Goal: Navigation & Orientation: Find specific page/section

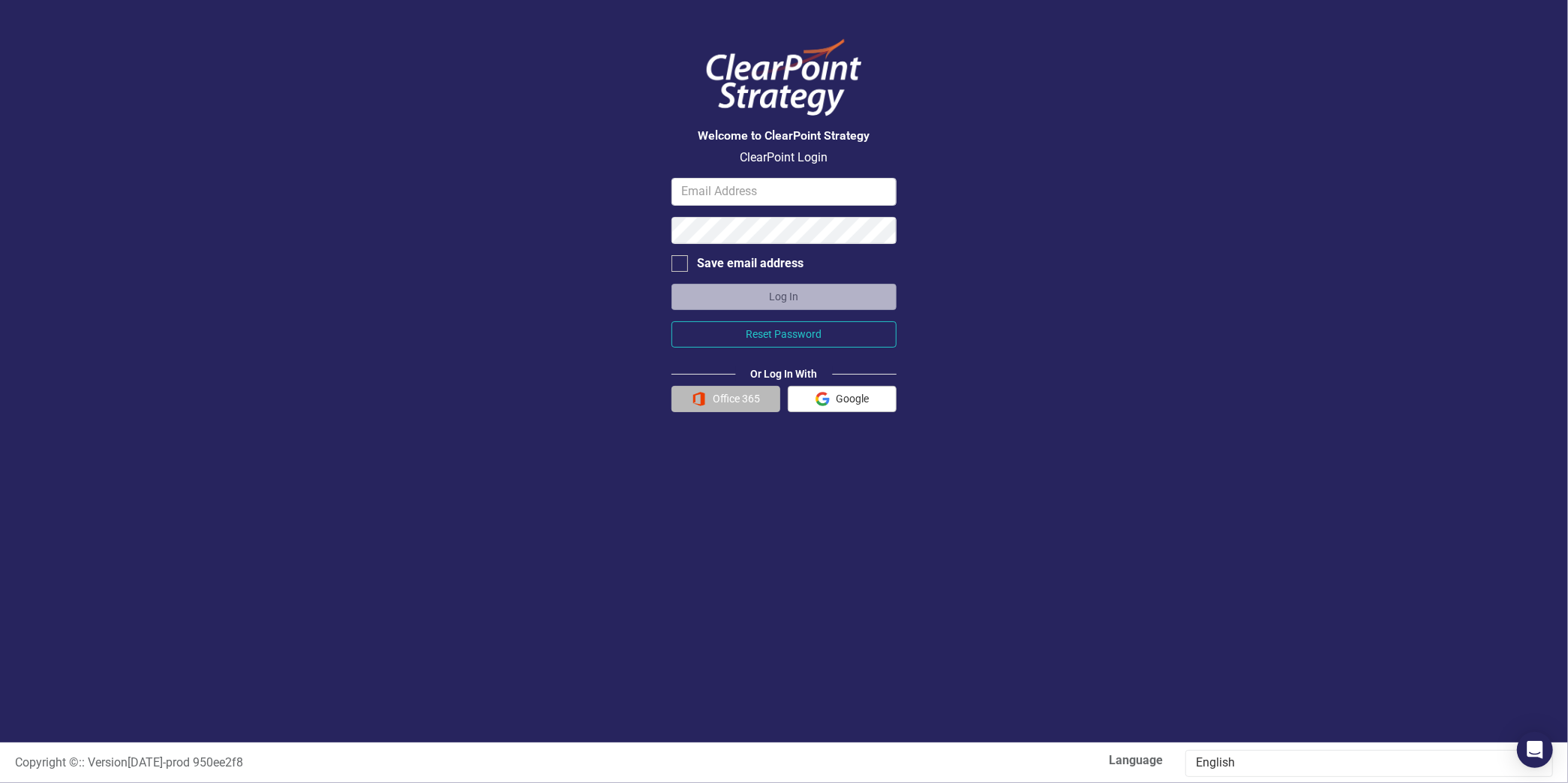
click at [736, 403] on button "Office 365" at bounding box center [725, 398] width 108 height 27
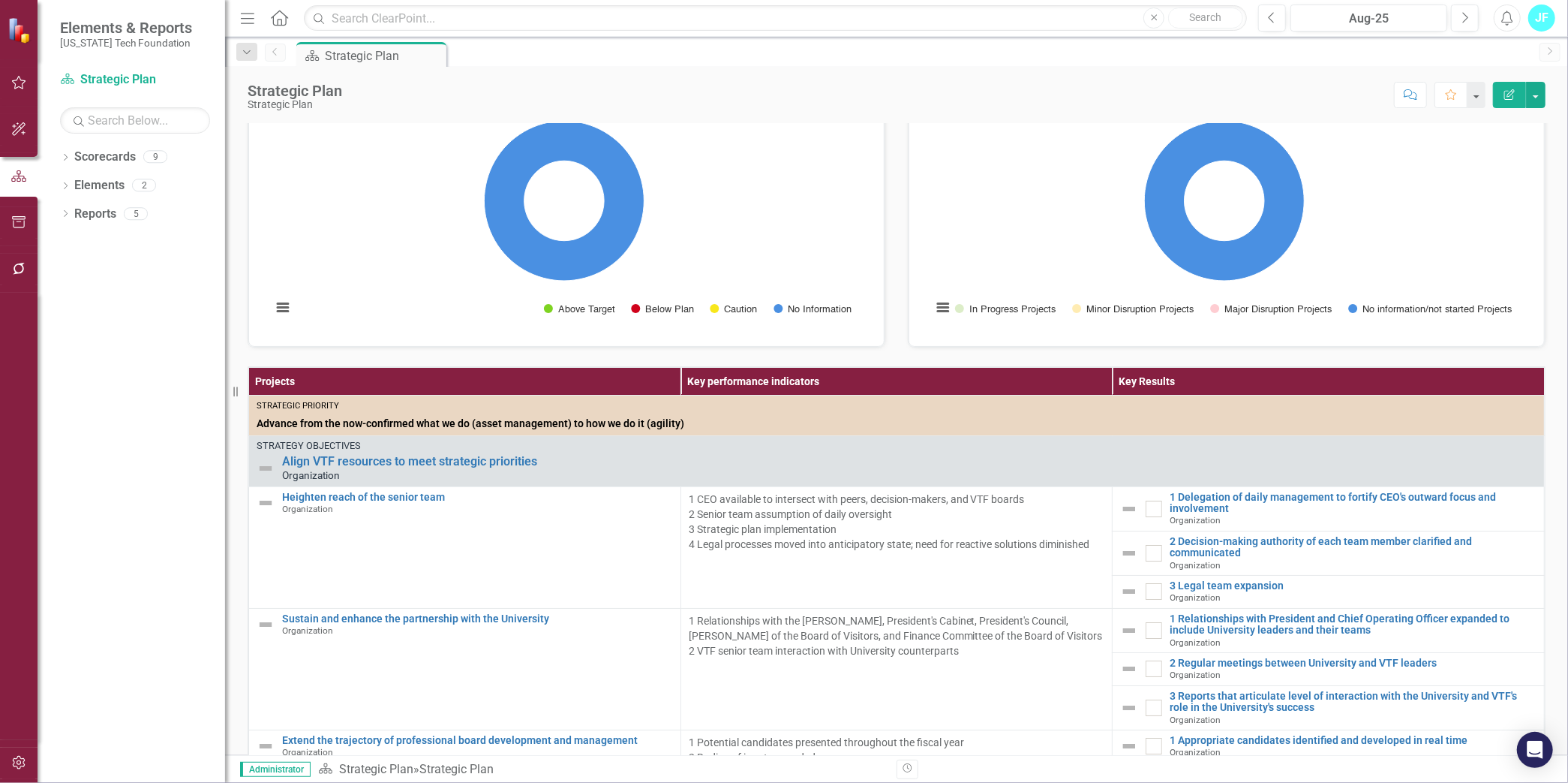
scroll to position [149, 0]
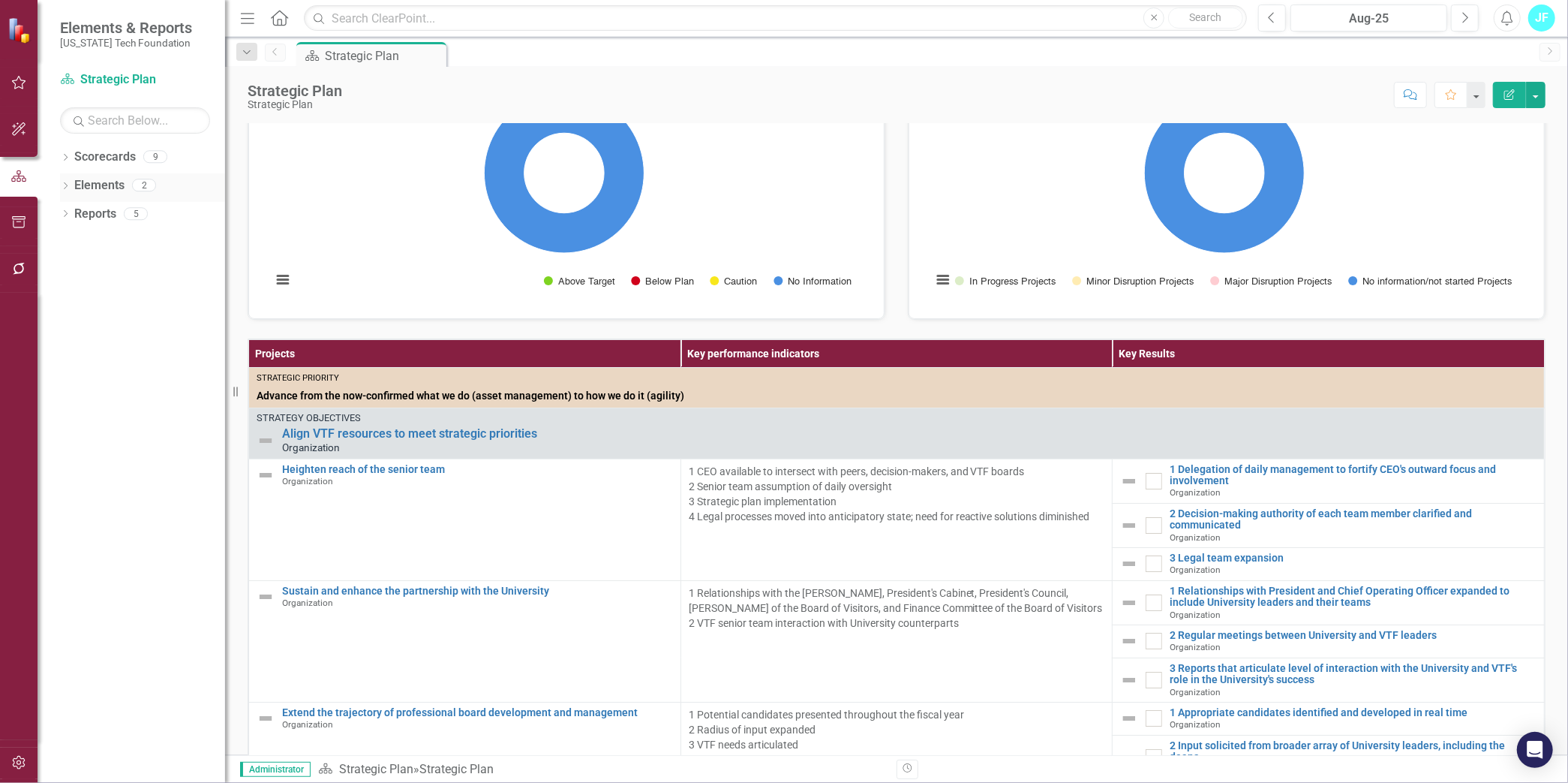
click at [99, 190] on link "Elements" at bounding box center [99, 186] width 50 height 18
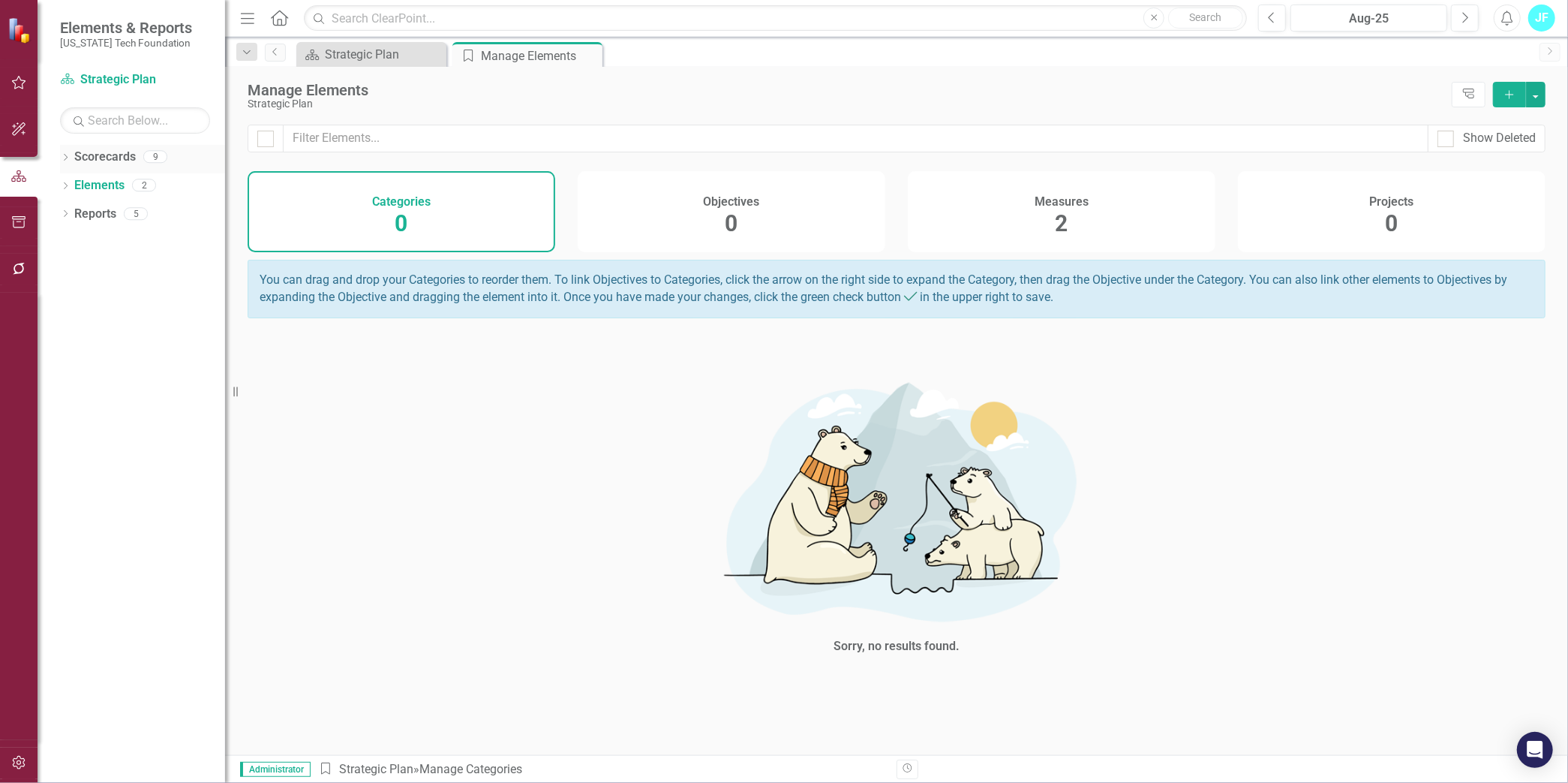
click at [108, 158] on link "Scorecards" at bounding box center [104, 158] width 61 height 18
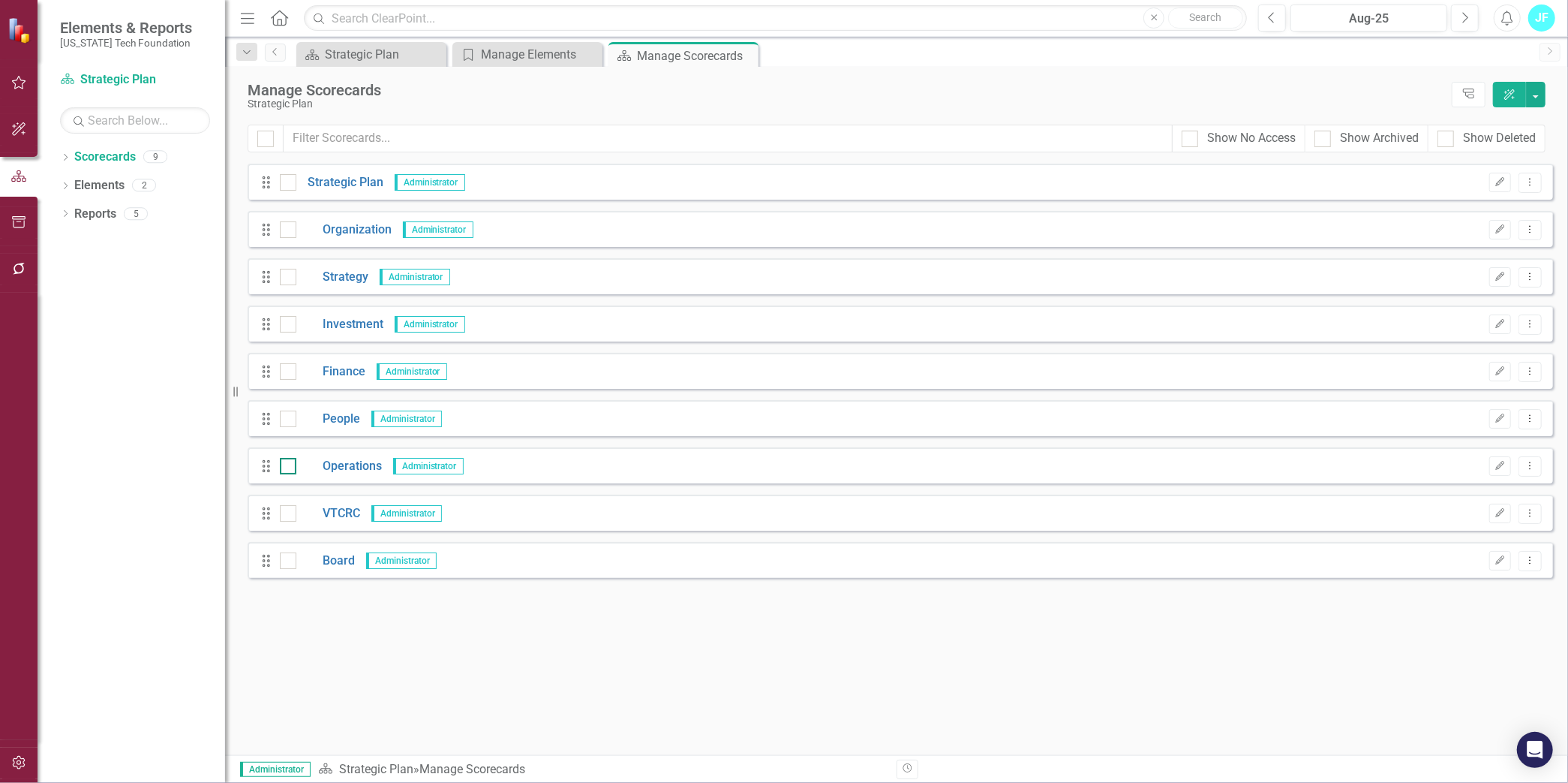
click at [287, 473] on div at bounding box center [288, 465] width 17 height 17
click at [287, 467] on input "checkbox" at bounding box center [285, 463] width 10 height 10
checkbox input "true"
click at [342, 466] on link "Operations" at bounding box center [339, 466] width 86 height 18
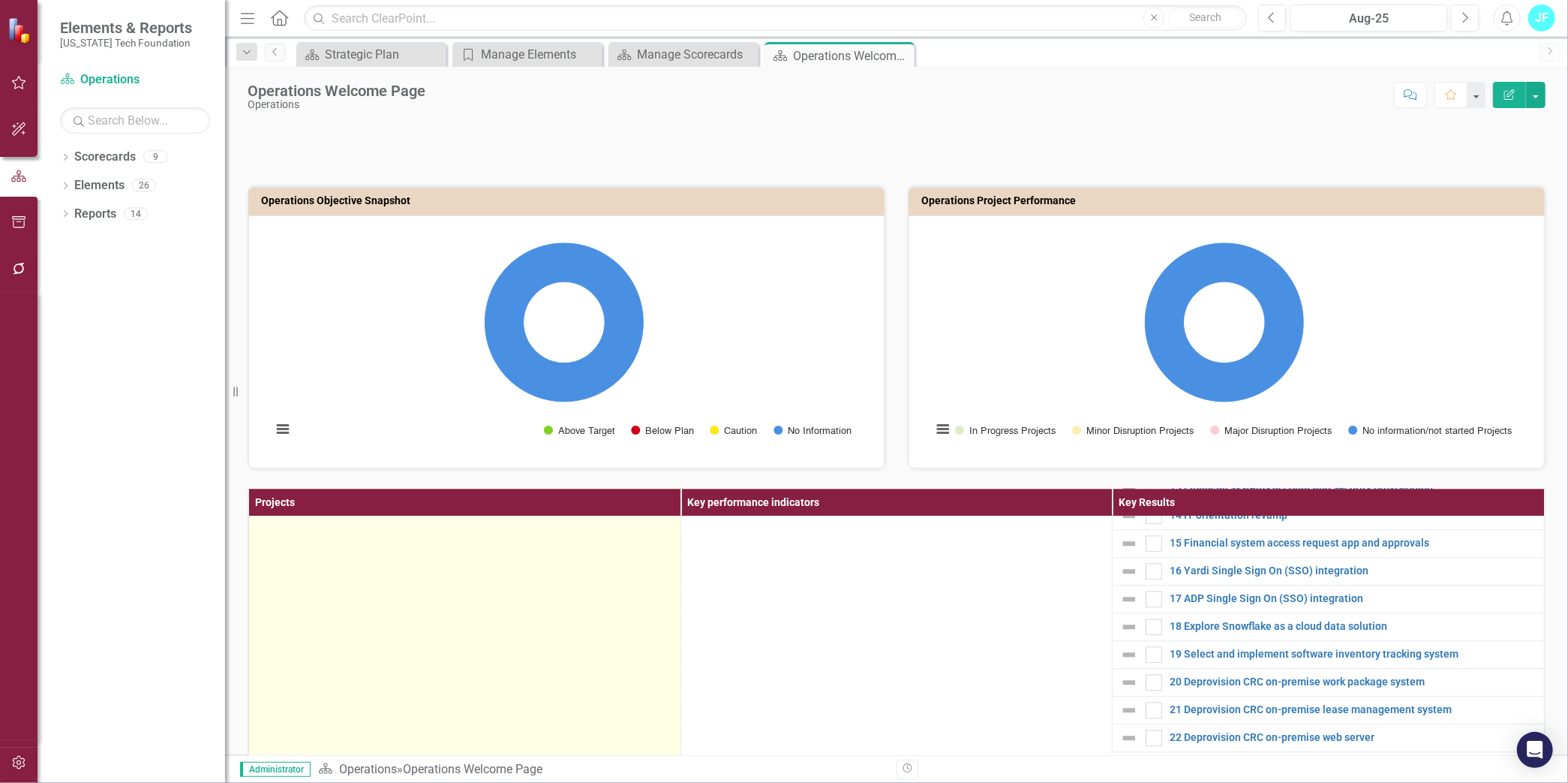
scroll to position [3152, 0]
